Goal: Communication & Community: Answer question/provide support

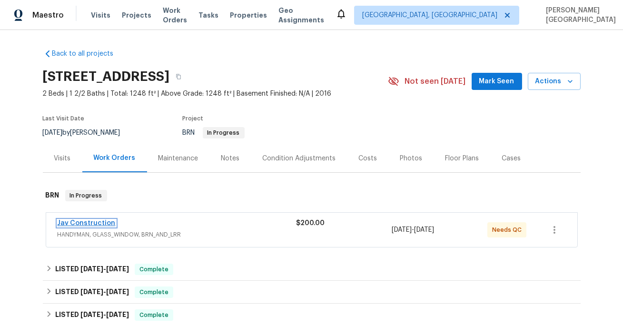
click at [98, 223] on link "Jav Construction" at bounding box center [87, 223] width 58 height 7
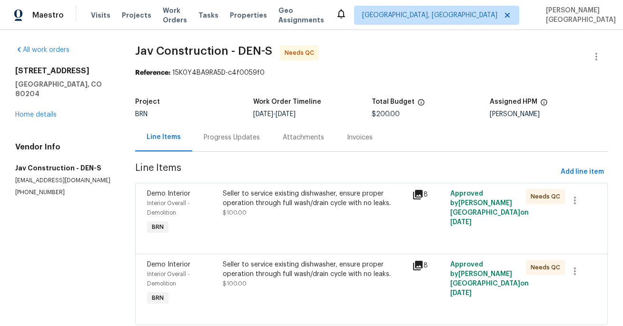
scroll to position [26, 0]
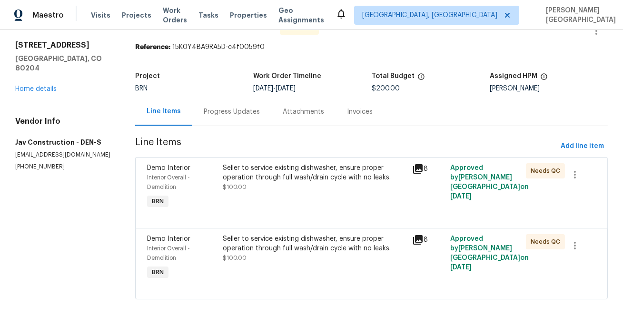
click at [322, 182] on div "Seller to service existing dishwasher, ensure proper operation through full was…" at bounding box center [315, 177] width 184 height 29
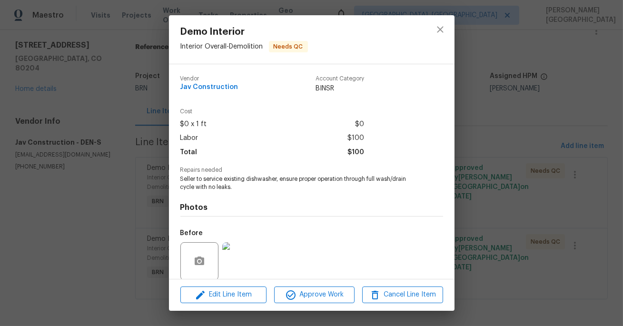
scroll to position [73, 0]
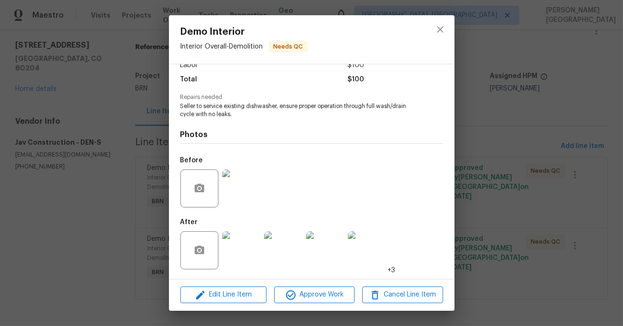
click at [490, 239] on div "Demo Interior Interior Overall - Demolition Needs QC Vendor Jav Construction Ac…" at bounding box center [311, 163] width 623 height 326
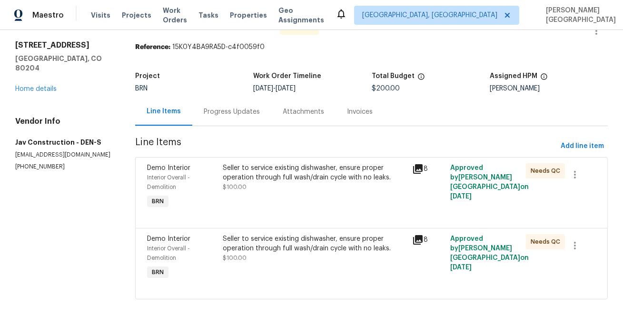
click at [302, 258] on div "Seller to service existing dishwasher, ensure proper operation through full was…" at bounding box center [315, 248] width 184 height 29
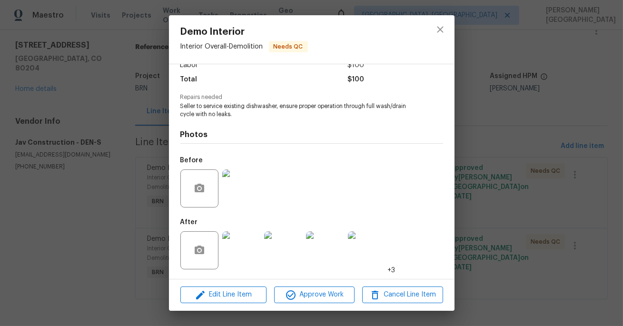
click at [498, 214] on div "Demo Interior Interior Overall - Demolition Needs QC Vendor Jav Construction Ac…" at bounding box center [311, 163] width 623 height 326
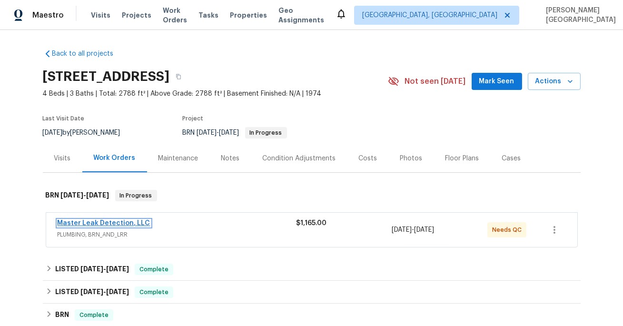
click at [101, 224] on link "Master Leak Detection, LLC" at bounding box center [104, 223] width 93 height 7
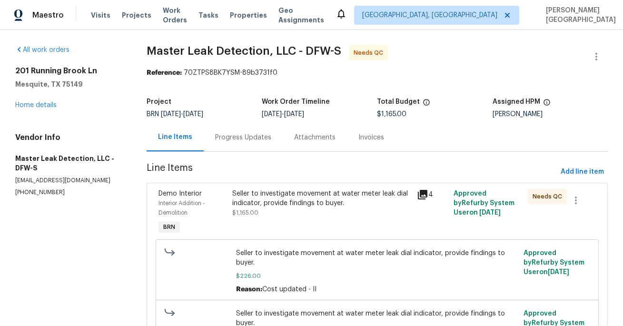
click at [239, 147] on div "Progress Updates" at bounding box center [243, 137] width 79 height 28
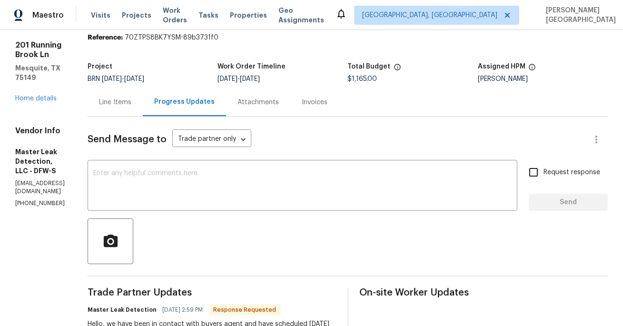
scroll to position [23, 0]
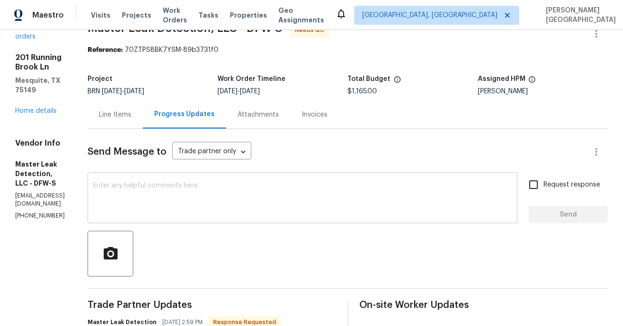
click at [129, 190] on textarea at bounding box center [302, 198] width 418 height 33
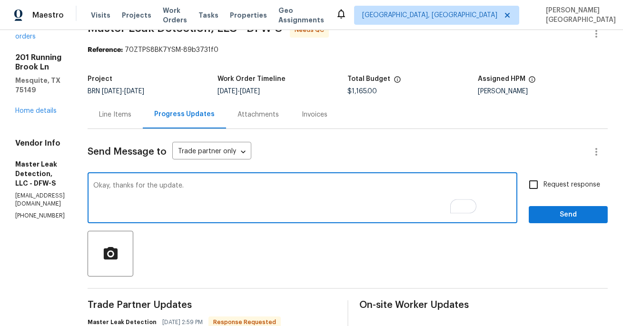
type textarea "Okay, thanks for the update."
click at [561, 183] on span "Request response" at bounding box center [571, 185] width 57 height 10
click at [543, 183] on input "Request response" at bounding box center [533, 185] width 20 height 20
checkbox input "true"
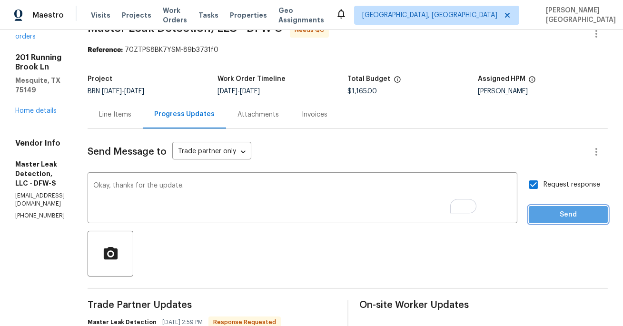
click at [568, 217] on span "Send" at bounding box center [568, 215] width 64 height 12
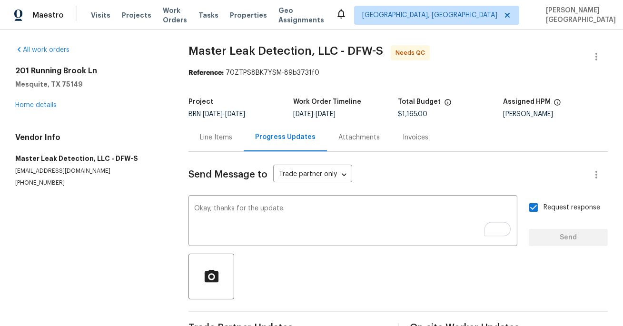
scroll to position [0, 0]
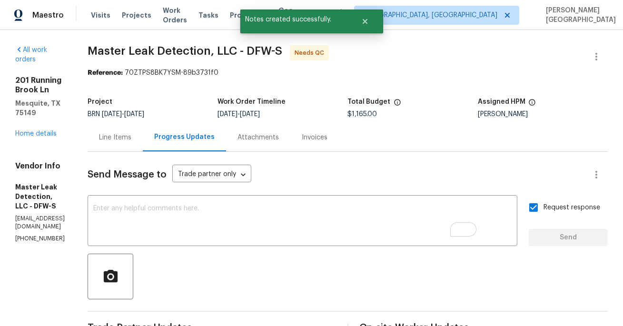
click at [149, 54] on span "Master Leak Detection, LLC - DFW-S" at bounding box center [185, 50] width 195 height 11
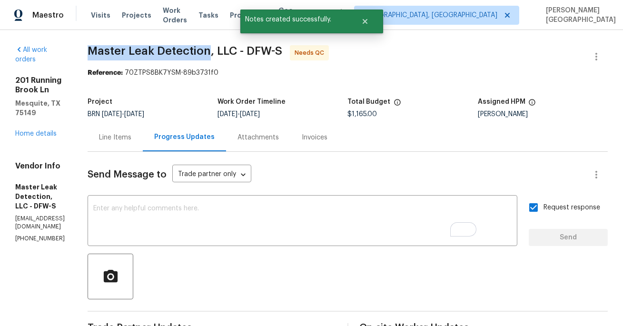
click at [210, 54] on span "Master Leak Detection, LLC - DFW-S" at bounding box center [185, 50] width 195 height 11
copy span "Master Leak Detection"
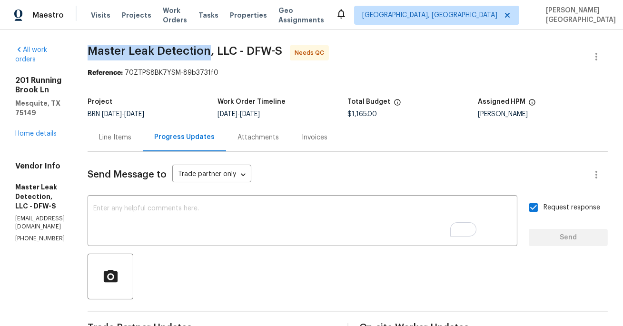
scroll to position [182, 0]
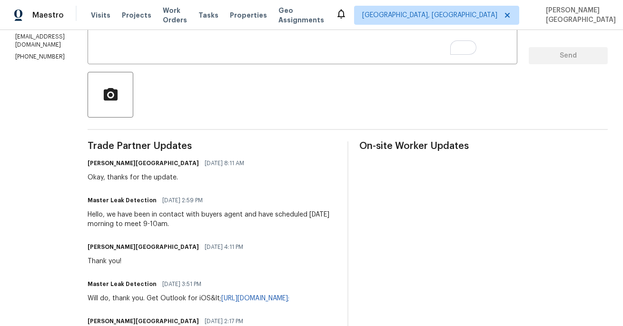
drag, startPoint x: 168, startPoint y: 213, endPoint x: 232, endPoint y: 226, distance: 64.5
click at [232, 226] on div "Hello, we have been in contact with buyers agent and have scheduled tomorrow mo…" at bounding box center [212, 219] width 248 height 19
copy div "been in contact with buyers agent and have scheduled tomorrow morning to meet 9…"
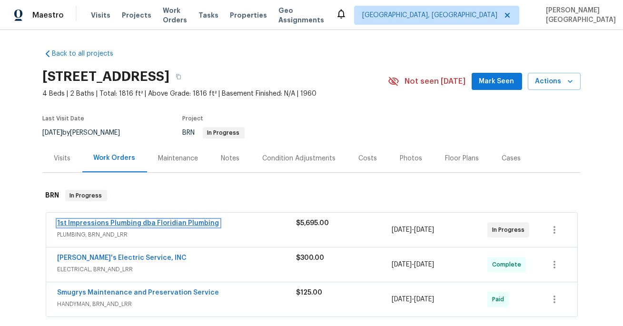
click at [156, 221] on link "1st Impressions Plumbing dba Floridian Plumbing" at bounding box center [139, 223] width 162 height 7
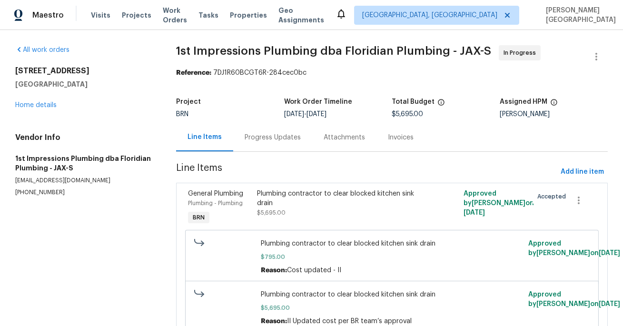
click at [254, 136] on div "Progress Updates" at bounding box center [273, 138] width 56 height 10
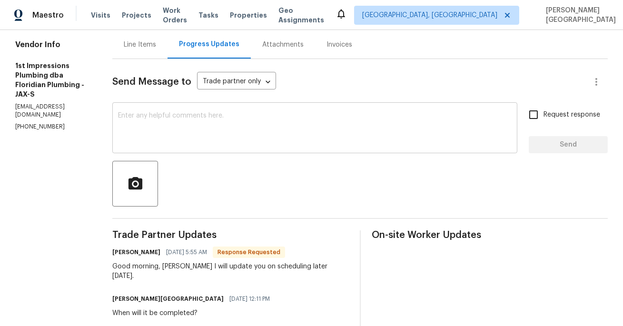
scroll to position [71, 0]
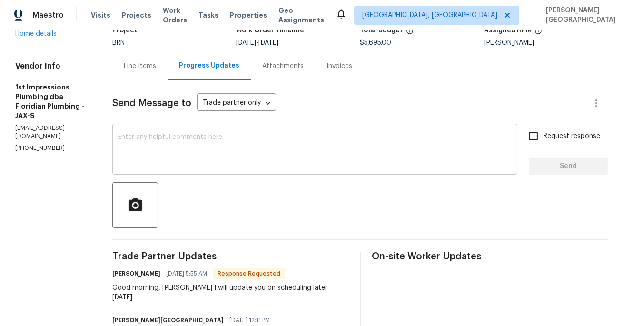
click at [132, 142] on textarea at bounding box center [314, 150] width 393 height 33
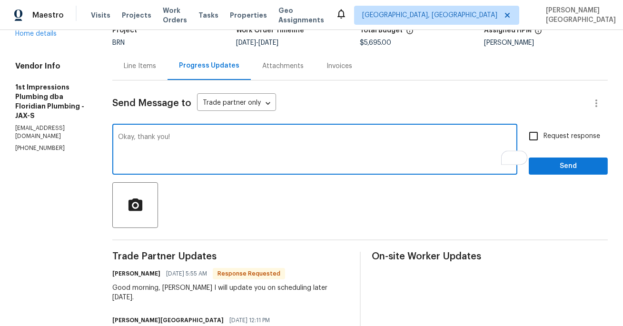
type textarea "Okay, thank you!"
click at [540, 139] on input "Request response" at bounding box center [533, 136] width 20 height 20
checkbox input "true"
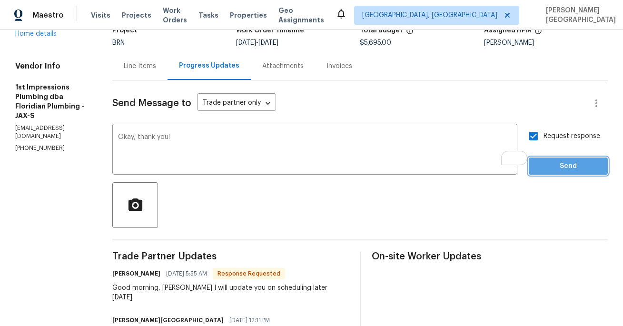
click at [550, 166] on span "Send" at bounding box center [568, 166] width 64 height 12
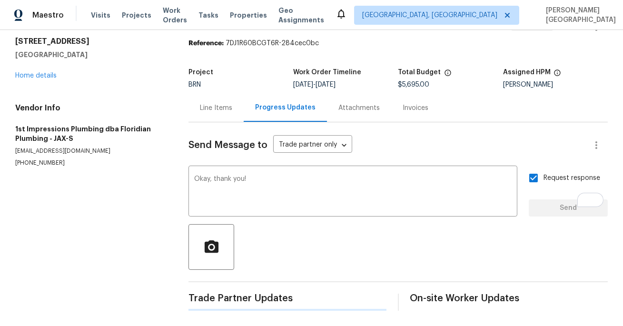
scroll to position [0, 0]
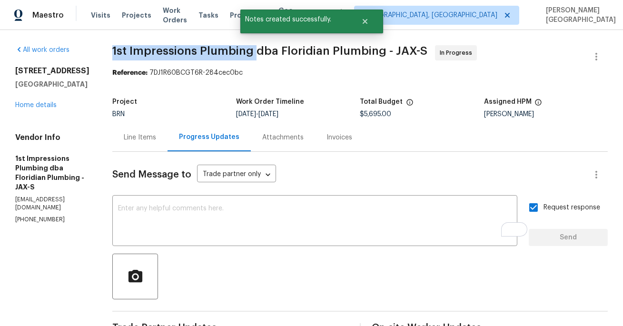
drag, startPoint x: 95, startPoint y: 50, endPoint x: 234, endPoint y: 52, distance: 138.5
copy span "1st Impressions Plumbing"
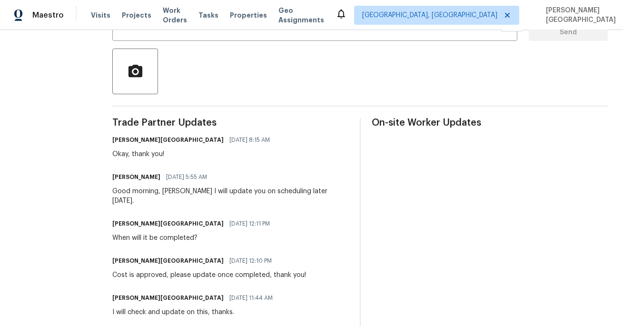
scroll to position [184, 0]
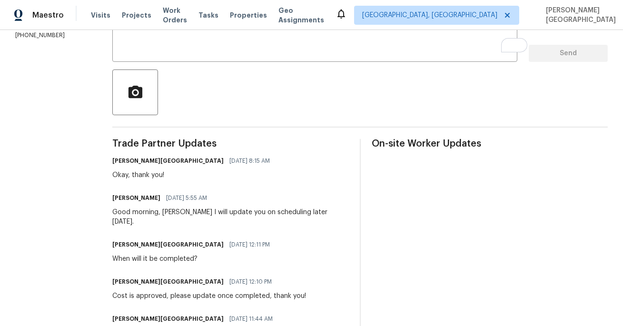
click at [242, 210] on div "Good morning, Isabel I will update you on scheduling later today." at bounding box center [230, 216] width 236 height 19
click at [293, 210] on div "Good morning, Isabel I will update you on scheduling later today." at bounding box center [230, 216] width 236 height 19
copy div "scheduling later today"
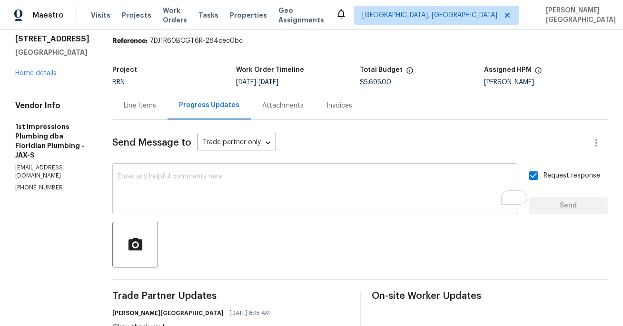
scroll to position [0, 0]
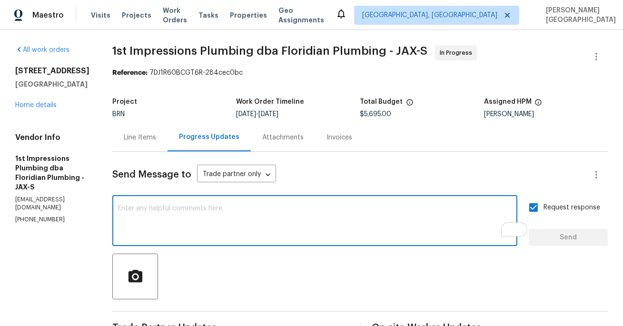
click at [120, 214] on textarea "To enrich screen reader interactions, please activate Accessibility in Grammarl…" at bounding box center [314, 221] width 393 height 33
type textarea "P"
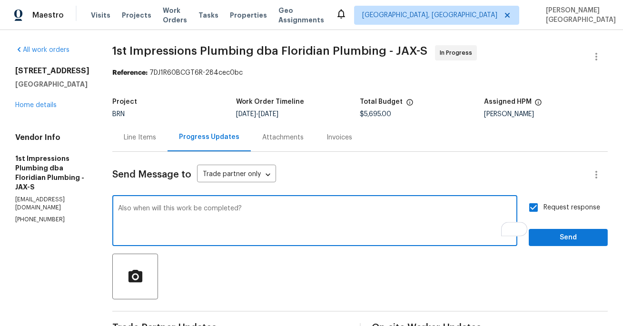
type textarea "Also when will this work be completed?"
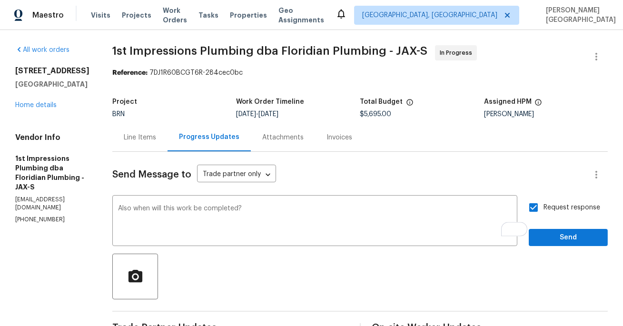
click at [555, 228] on div "Request response Send" at bounding box center [568, 221] width 79 height 49
click at [554, 242] on span "Send" at bounding box center [568, 238] width 64 height 12
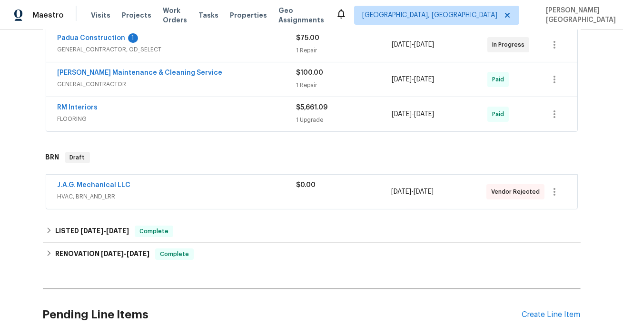
scroll to position [338, 0]
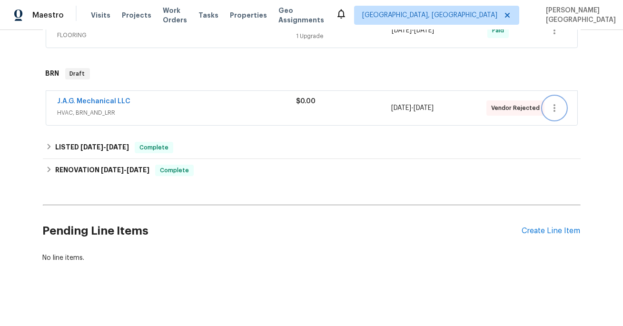
click at [552, 109] on icon "button" at bounding box center [554, 107] width 11 height 11
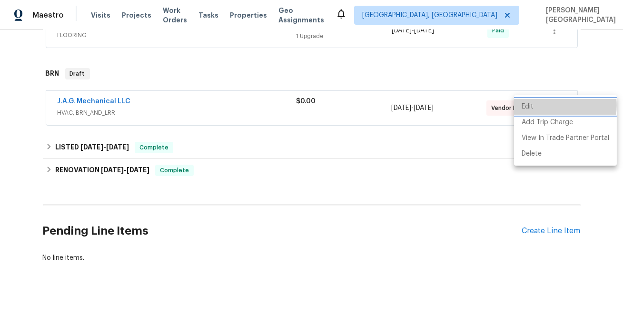
click at [553, 105] on li "Edit" at bounding box center [565, 107] width 103 height 16
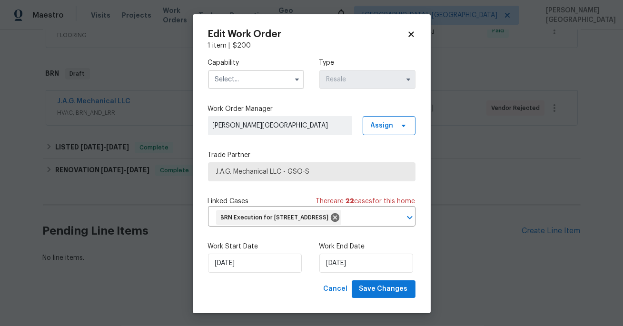
click at [230, 80] on input "text" at bounding box center [256, 79] width 96 height 19
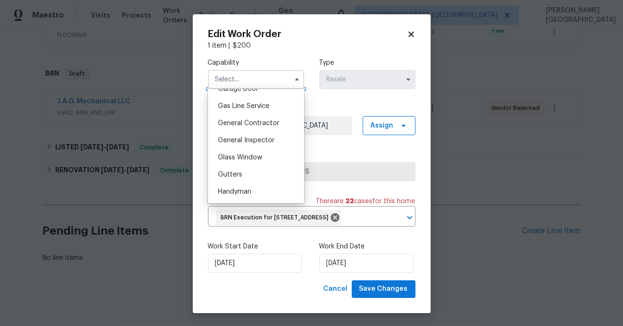
scroll to position [440, 0]
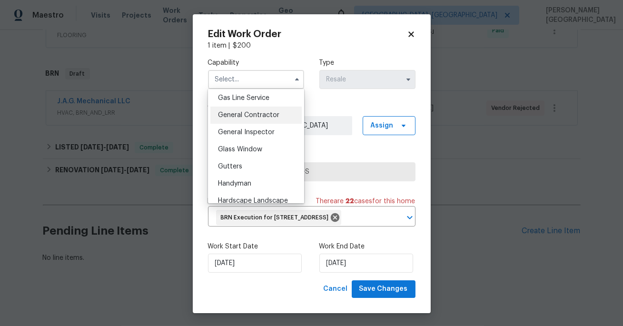
click at [238, 116] on span "General Contractor" at bounding box center [248, 115] width 61 height 7
type input "General Contractor"
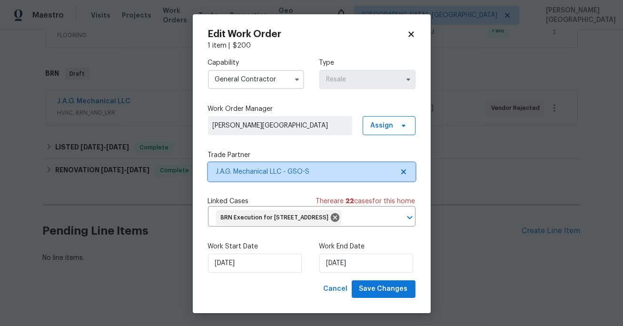
click at [402, 170] on icon at bounding box center [403, 171] width 5 height 5
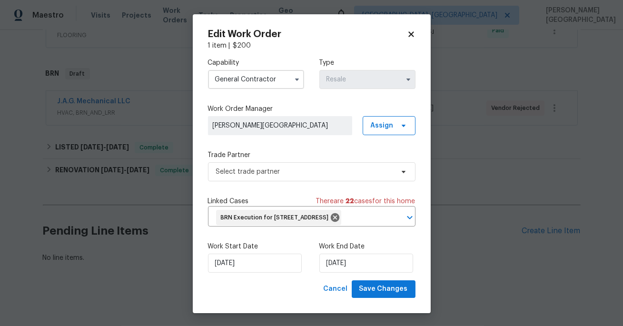
click at [329, 184] on div "Capability General Contractor Type Resale Work Order Manager Isabel Sangeetha I…" at bounding box center [311, 165] width 207 height 230
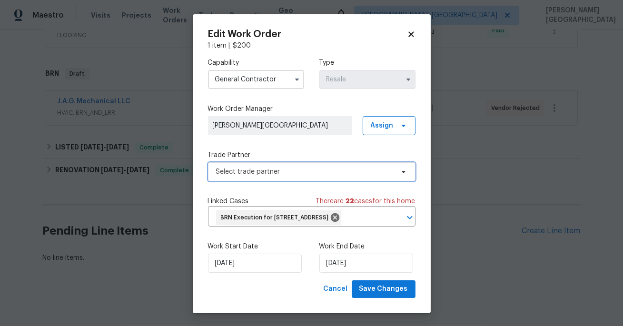
click at [307, 171] on span "Select trade partner" at bounding box center [304, 172] width 177 height 10
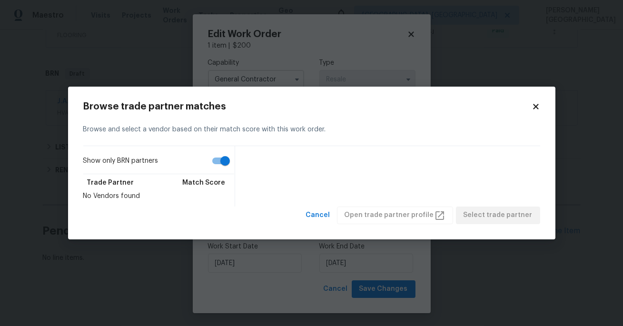
click at [217, 159] on input "Show only BRN partners" at bounding box center [225, 161] width 54 height 18
checkbox input "false"
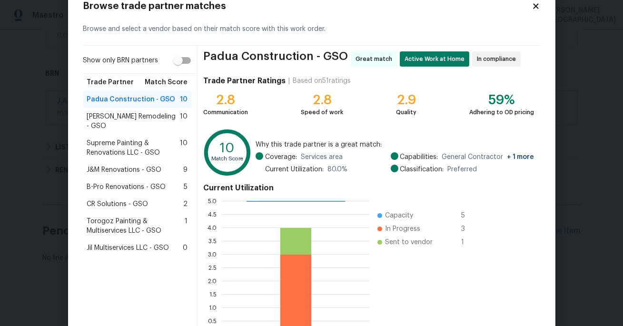
scroll to position [59, 0]
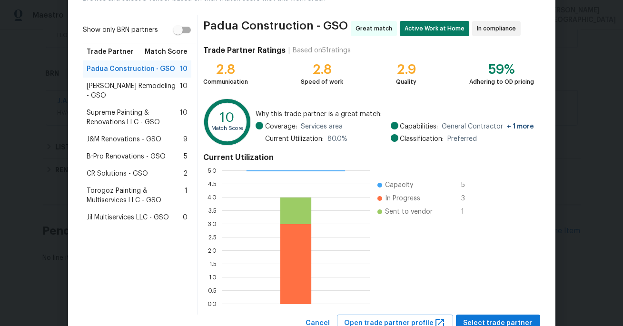
click at [107, 87] on span "Pino Remodeling - GSO" at bounding box center [133, 90] width 93 height 19
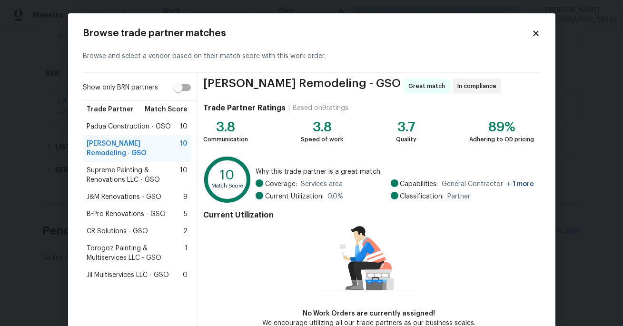
scroll to position [55, 0]
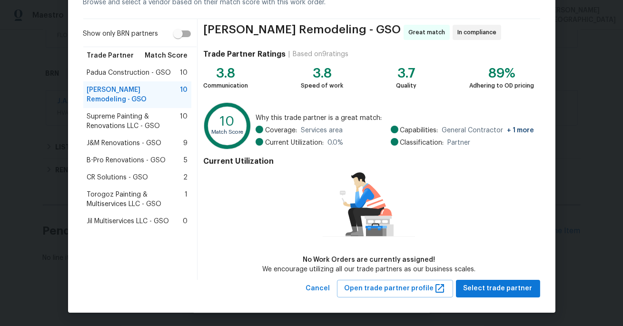
click at [117, 138] on span "J&M Renovations - GSO" at bounding box center [124, 143] width 75 height 10
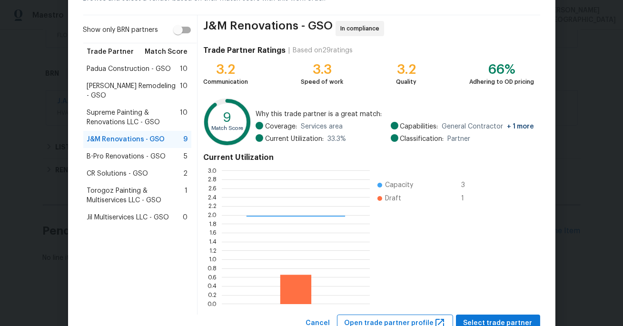
scroll to position [93, 0]
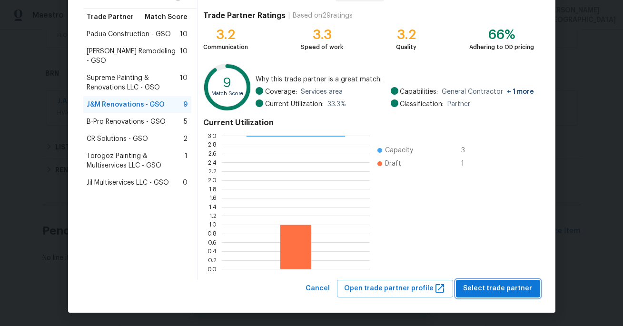
click at [529, 286] on span "Select trade partner" at bounding box center [497, 289] width 69 height 12
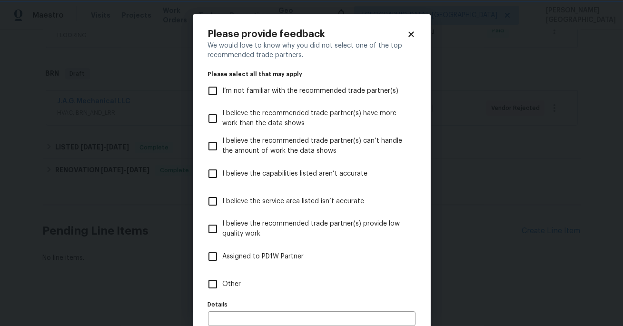
scroll to position [50, 0]
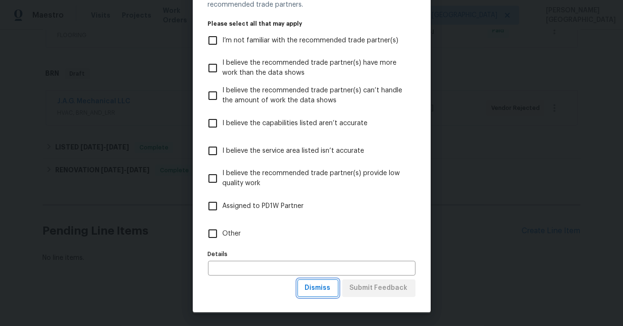
click at [317, 292] on span "Dismiss" at bounding box center [318, 288] width 26 height 12
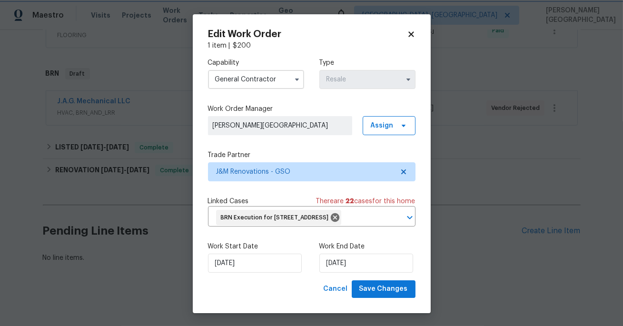
scroll to position [0, 0]
click at [379, 295] on span "Save Changes" at bounding box center [383, 289] width 49 height 12
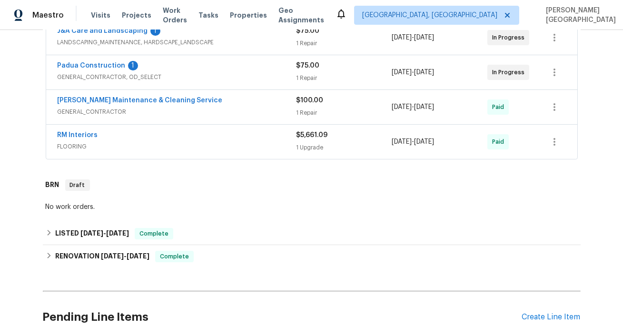
scroll to position [229, 0]
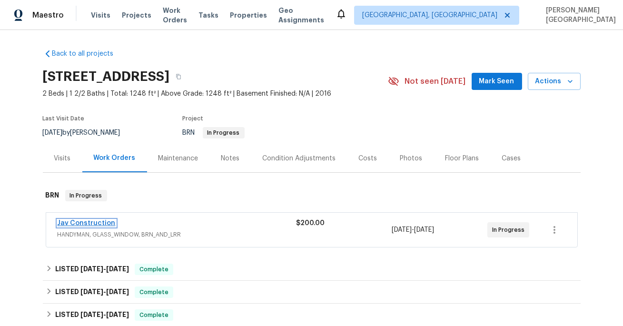
click at [103, 221] on link "Jav Construction" at bounding box center [87, 223] width 58 height 7
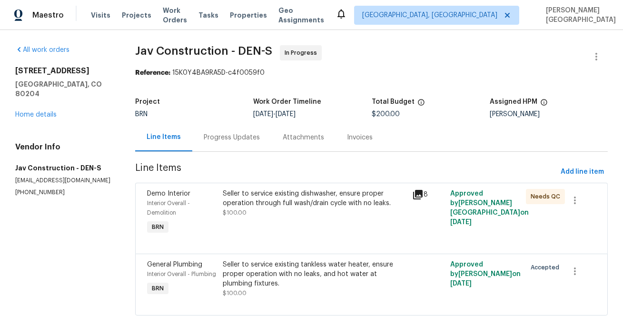
click at [238, 132] on div "Progress Updates" at bounding box center [231, 137] width 79 height 28
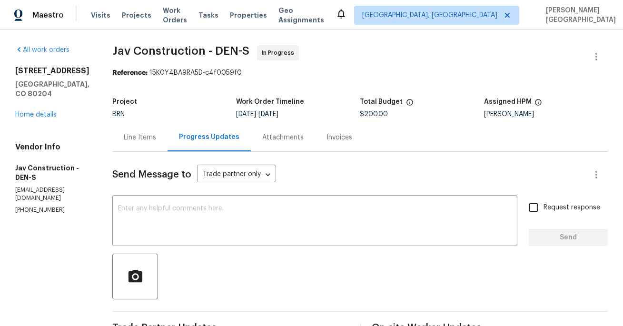
click at [130, 142] on div "Line Items" at bounding box center [140, 138] width 32 height 10
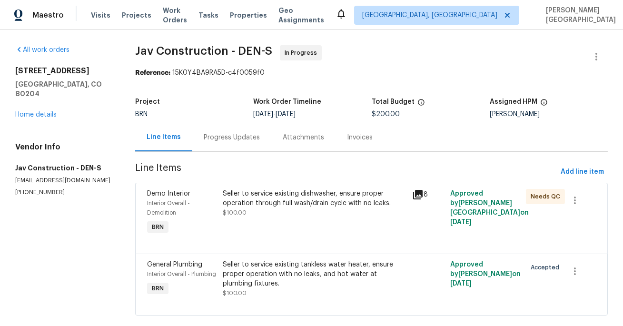
scroll to position [26, 0]
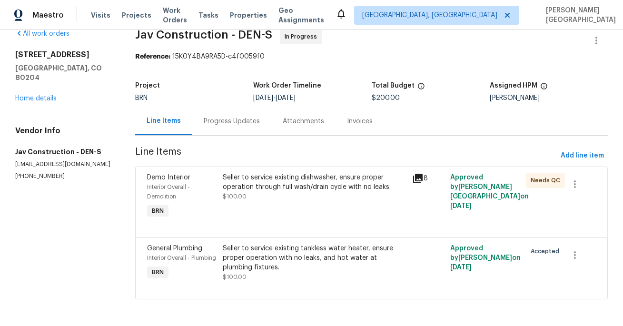
click at [230, 117] on div "Progress Updates" at bounding box center [232, 122] width 56 height 10
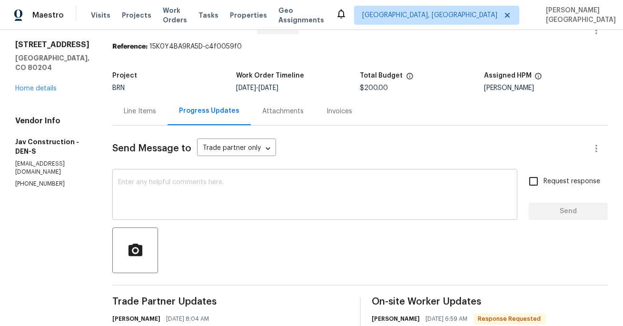
scroll to position [159, 0]
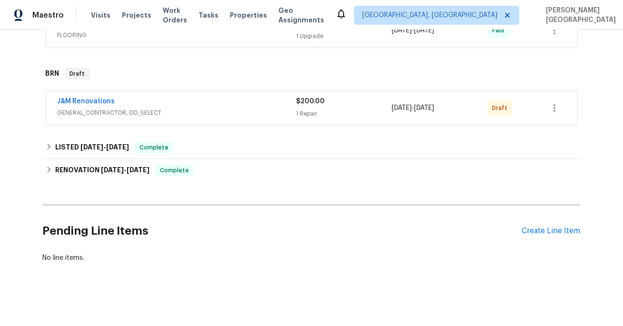
scroll to position [336, 0]
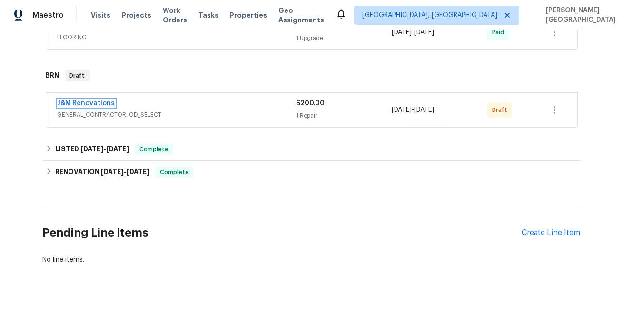
click at [82, 101] on link "J&M Renovations" at bounding box center [87, 103] width 58 height 7
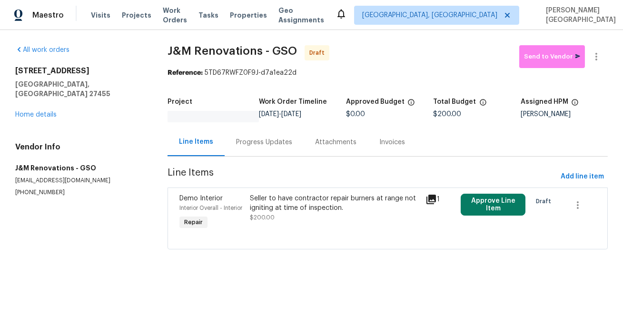
click at [252, 144] on div "Progress Updates" at bounding box center [264, 142] width 56 height 10
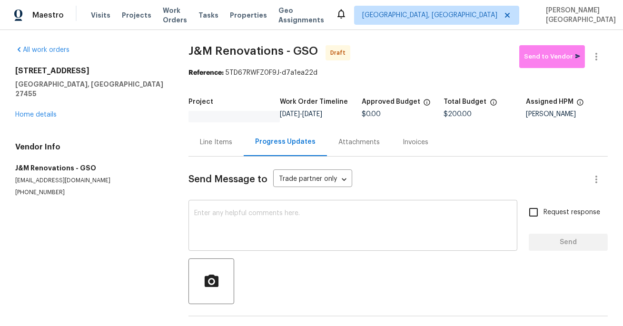
click at [221, 226] on textarea at bounding box center [352, 226] width 317 height 33
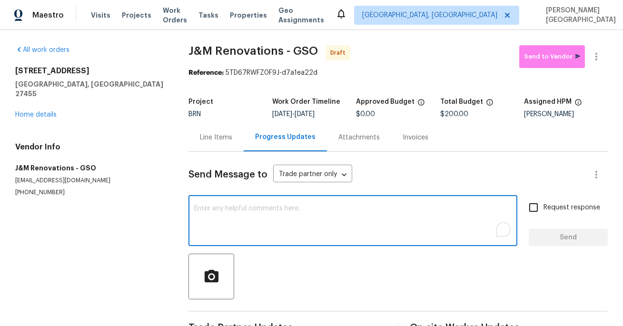
paste textarea "This is [PERSON_NAME] from Opendoor. Please confirm receipt of the work order d…"
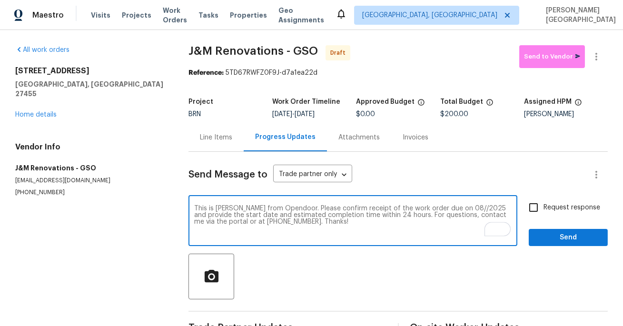
click at [443, 206] on textarea "This is [PERSON_NAME] from Opendoor. Please confirm receipt of the work order d…" at bounding box center [352, 221] width 317 height 33
type textarea "This is [PERSON_NAME] from Opendoor. Please confirm receipt of the work order d…"
click at [543, 208] on input "Request response" at bounding box center [533, 207] width 20 height 20
checkbox input "true"
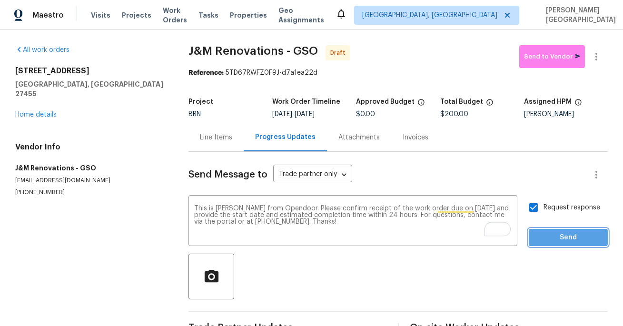
click at [567, 242] on span "Send" at bounding box center [568, 238] width 64 height 12
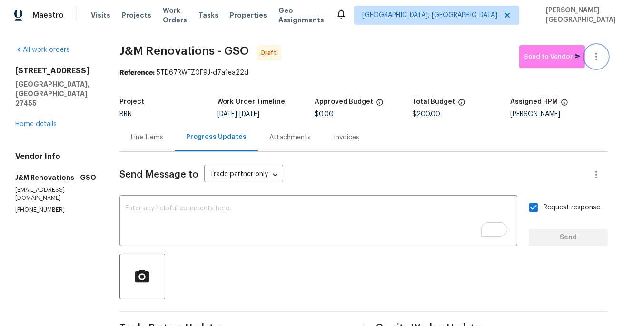
click at [599, 57] on icon "button" at bounding box center [595, 56] width 11 height 11
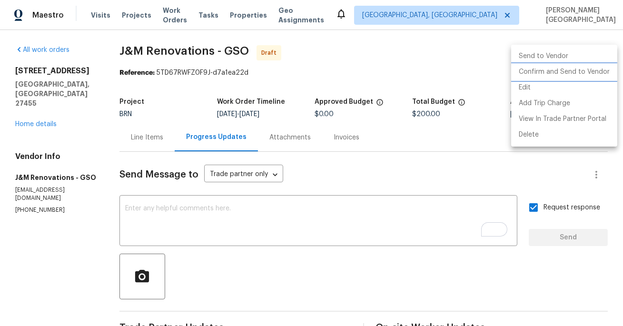
click at [573, 72] on li "Confirm and Send to Vendor" at bounding box center [564, 72] width 106 height 16
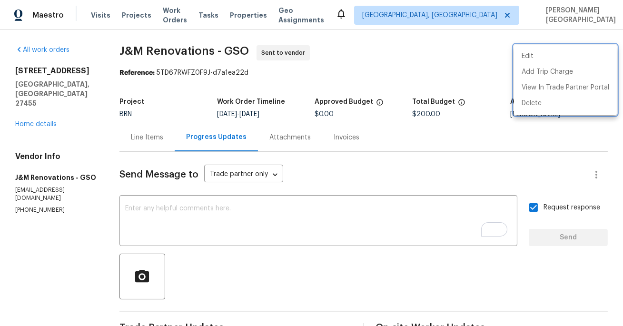
click at [25, 115] on div at bounding box center [311, 163] width 623 height 326
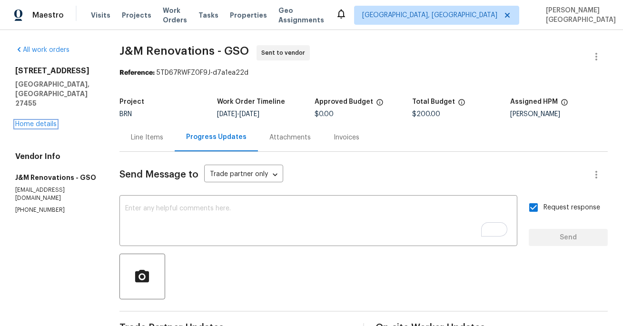
click at [25, 121] on link "Home details" at bounding box center [35, 124] width 41 height 7
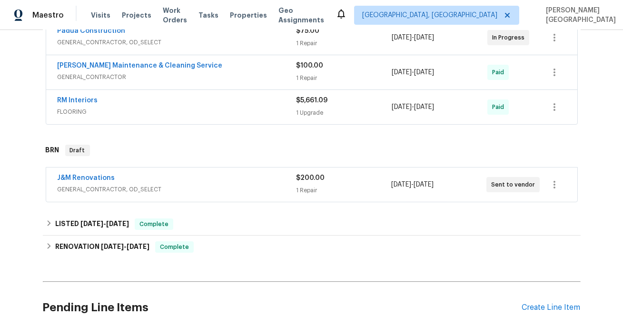
scroll to position [314, 0]
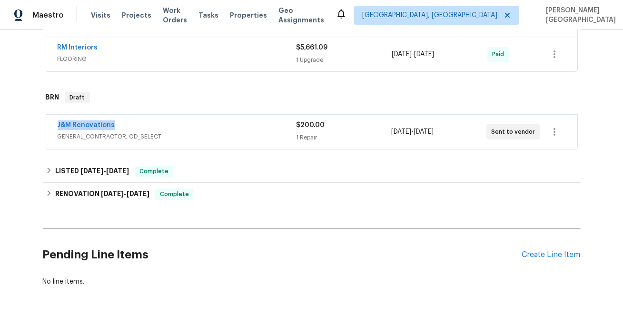
drag, startPoint x: 122, startPoint y: 123, endPoint x: 43, endPoint y: 120, distance: 79.5
click at [43, 120] on div "J&M Renovations GENERAL_CONTRACTOR, OD_SELECT $200.00 1 Repair [DATE] - [DATE] …" at bounding box center [312, 132] width 538 height 39
copy link "J&M Renovations"
